Goal: Navigation & Orientation: Go to known website

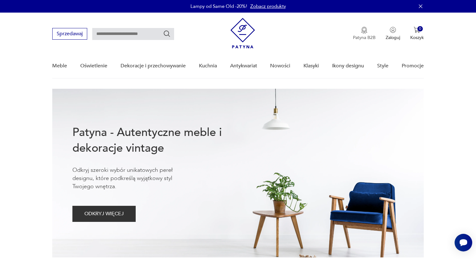
click at [365, 31] on img "button" at bounding box center [364, 30] width 6 height 7
